Goal: Communication & Community: Connect with others

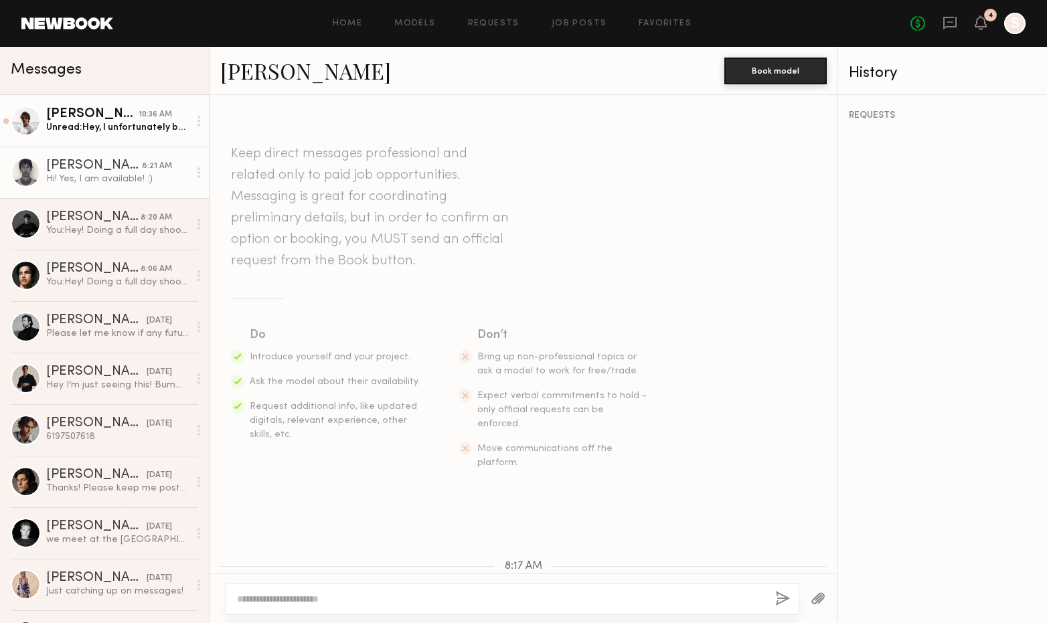
scroll to position [251, 0]
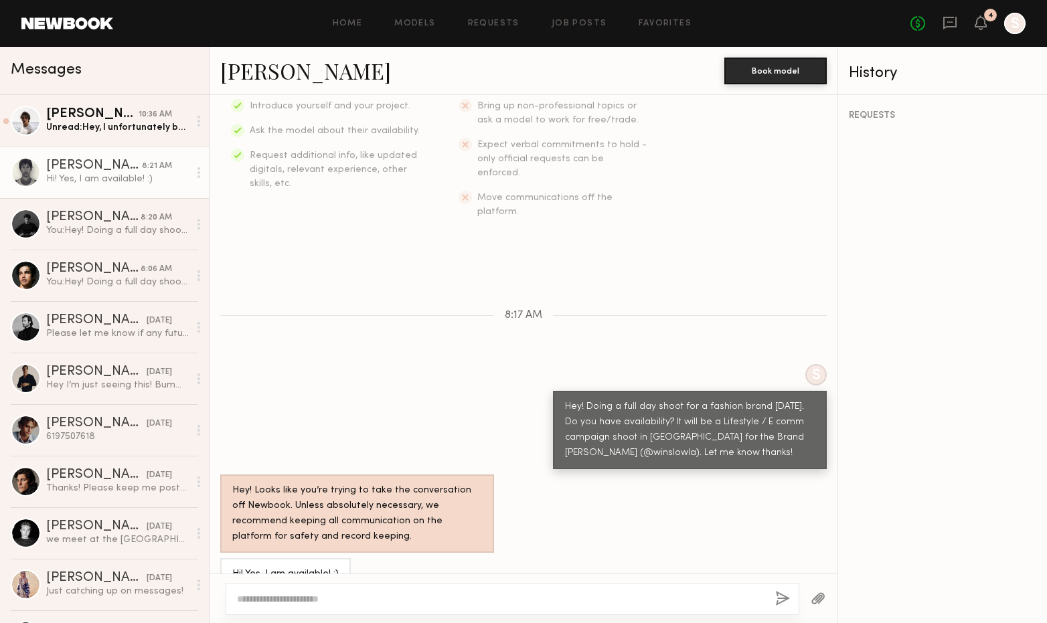
click at [272, 282] on div "Keep direct messages professional and related only to paid job opportunities. M…" at bounding box center [524, 334] width 628 height 479
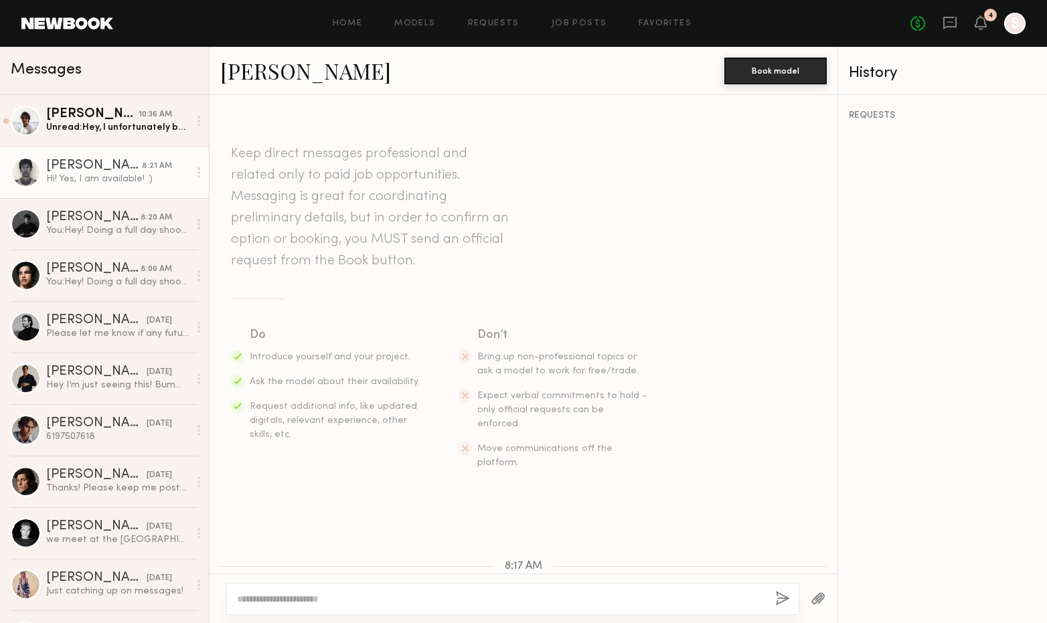
scroll to position [251, 0]
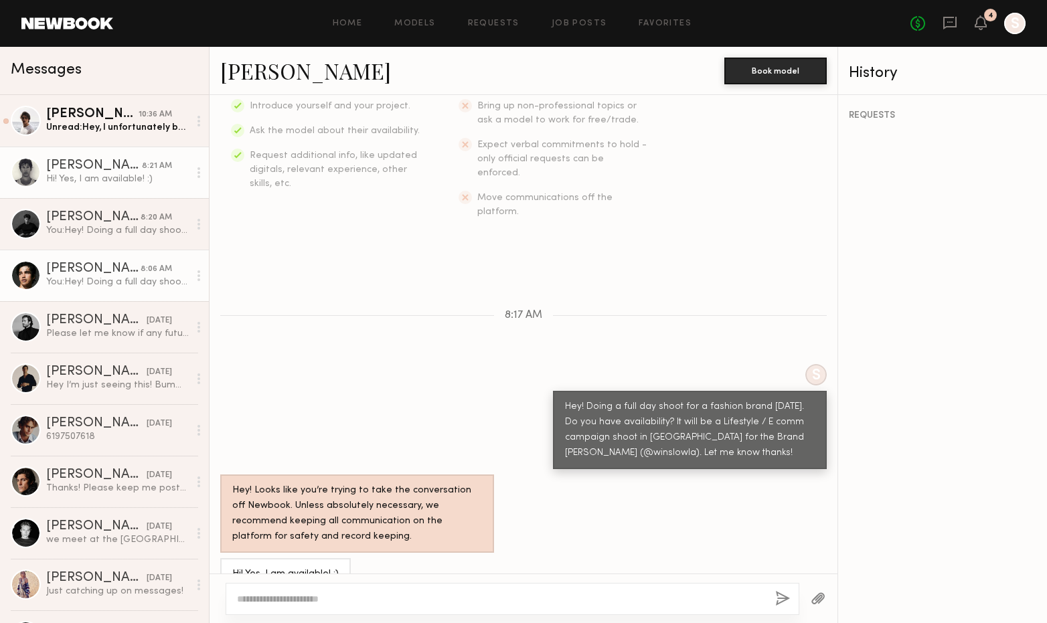
click at [129, 276] on div "You: Hey! Doing a full day shoot for a fashion brand Saturday the 20th. Do you …" at bounding box center [117, 282] width 143 height 13
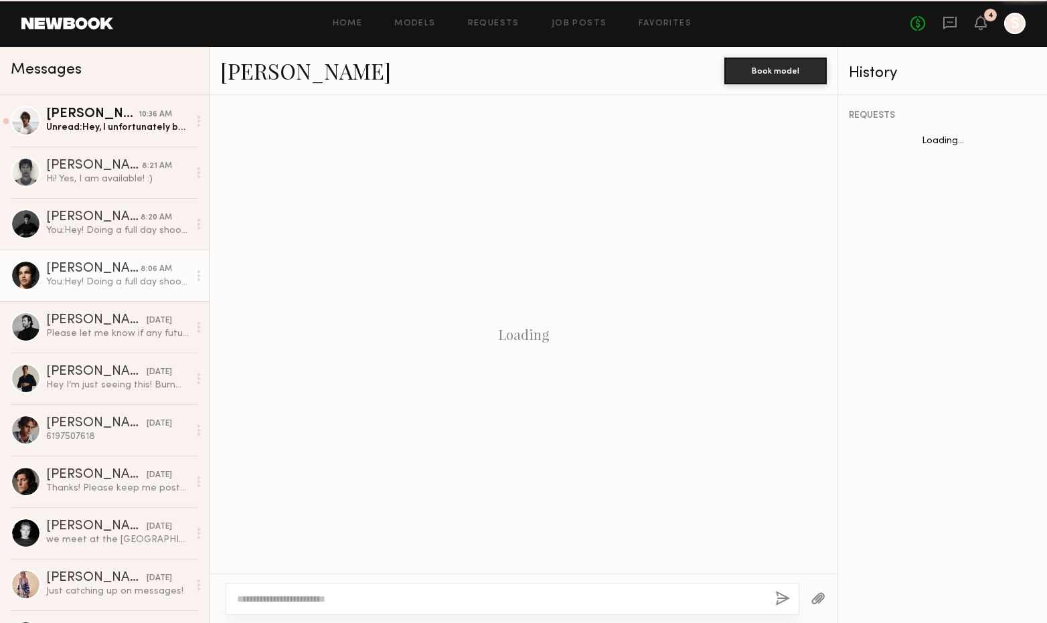
scroll to position [214, 0]
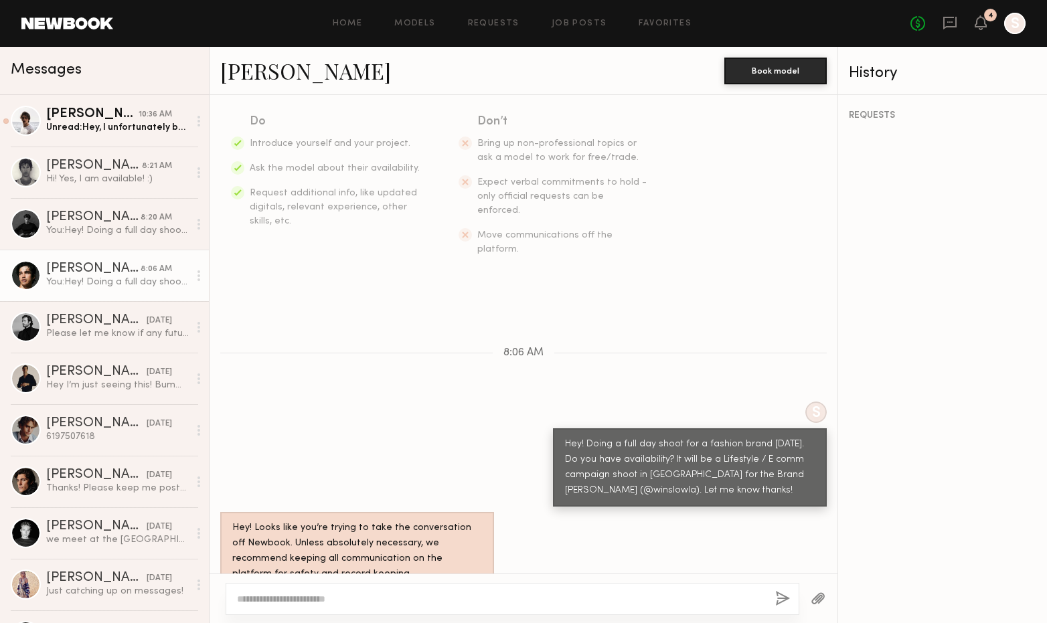
click at [263, 70] on link "[PERSON_NAME]" at bounding box center [305, 70] width 171 height 29
